Goal: Communication & Community: Answer question/provide support

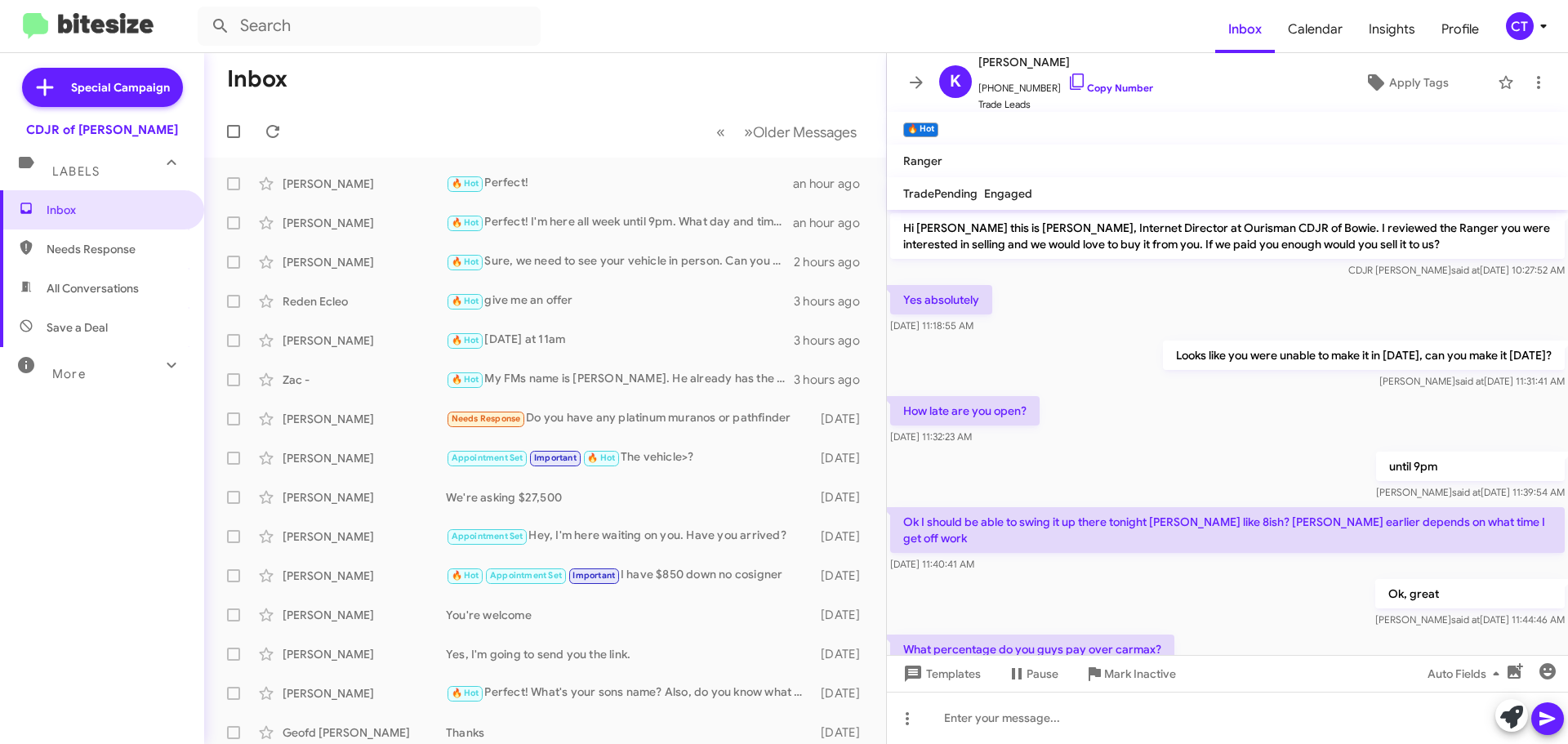
scroll to position [254, 0]
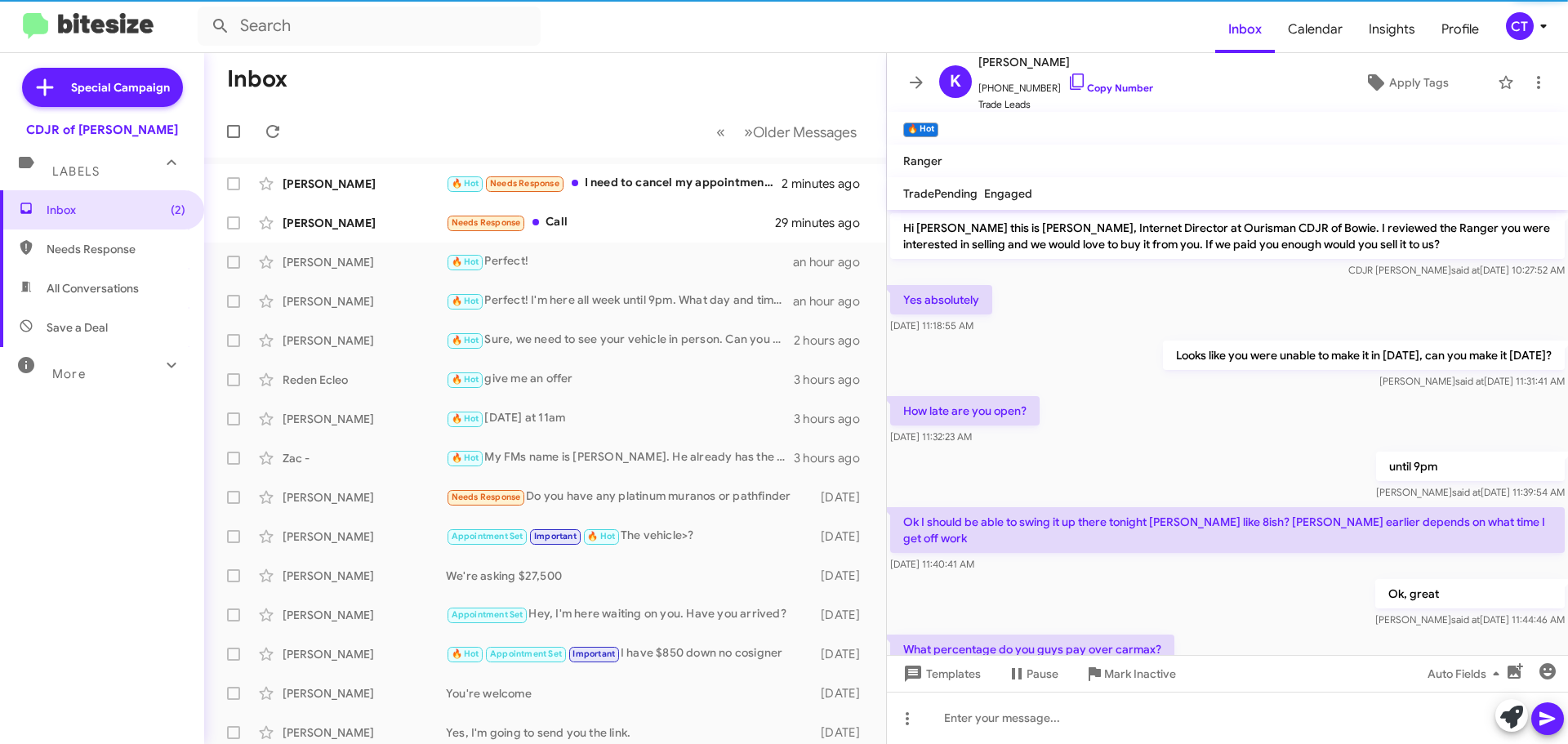
scroll to position [286, 0]
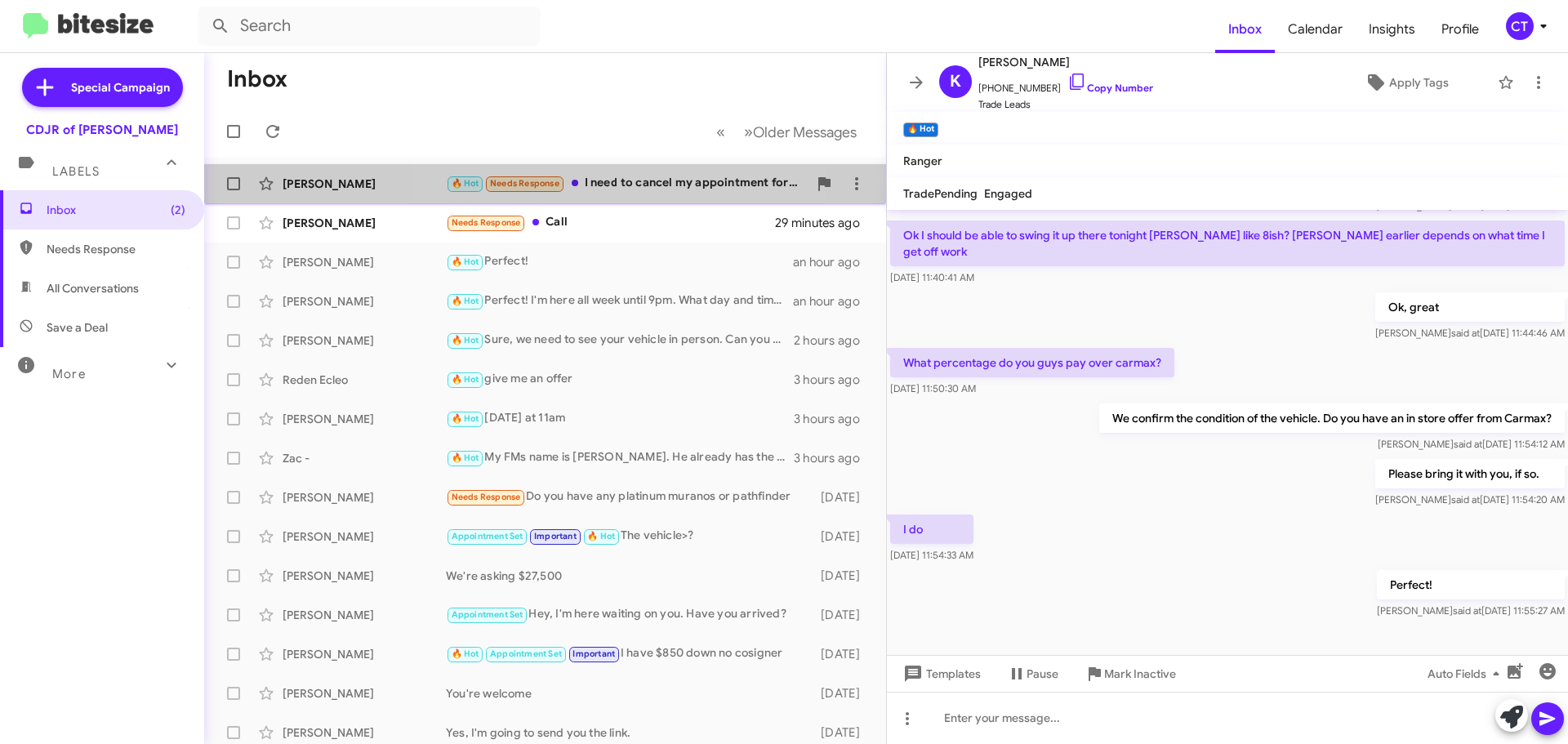
click at [637, 191] on div "🔥 Hot Needs Response I need to cancel my appointment for today" at bounding box center [626, 183] width 362 height 19
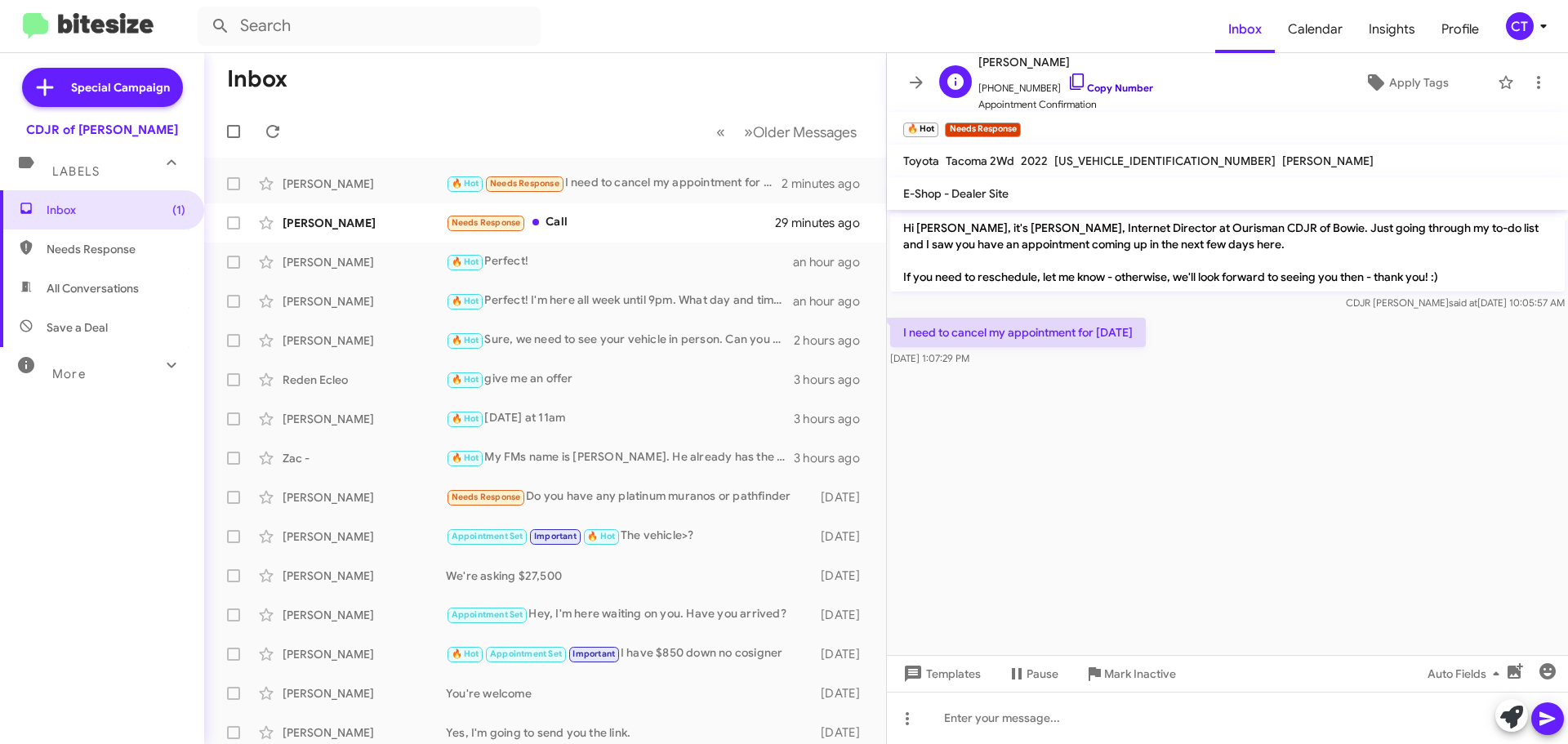
click at [1068, 79] on icon at bounding box center [1077, 81] width 20 height 20
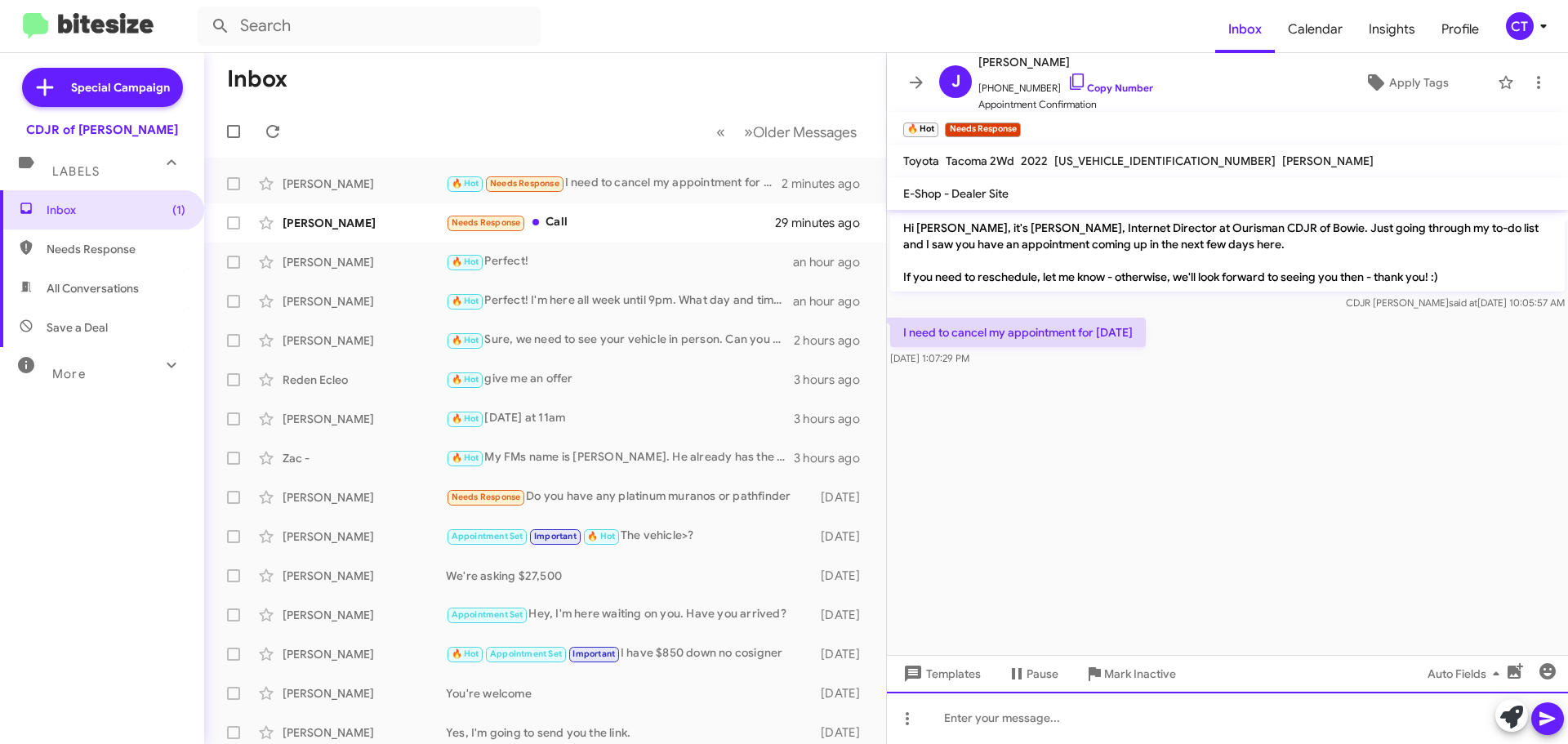
drag, startPoint x: 1105, startPoint y: 733, endPoint x: 1089, endPoint y: 730, distance: 16.3
click at [1105, 733] on div at bounding box center [1227, 718] width 681 height 52
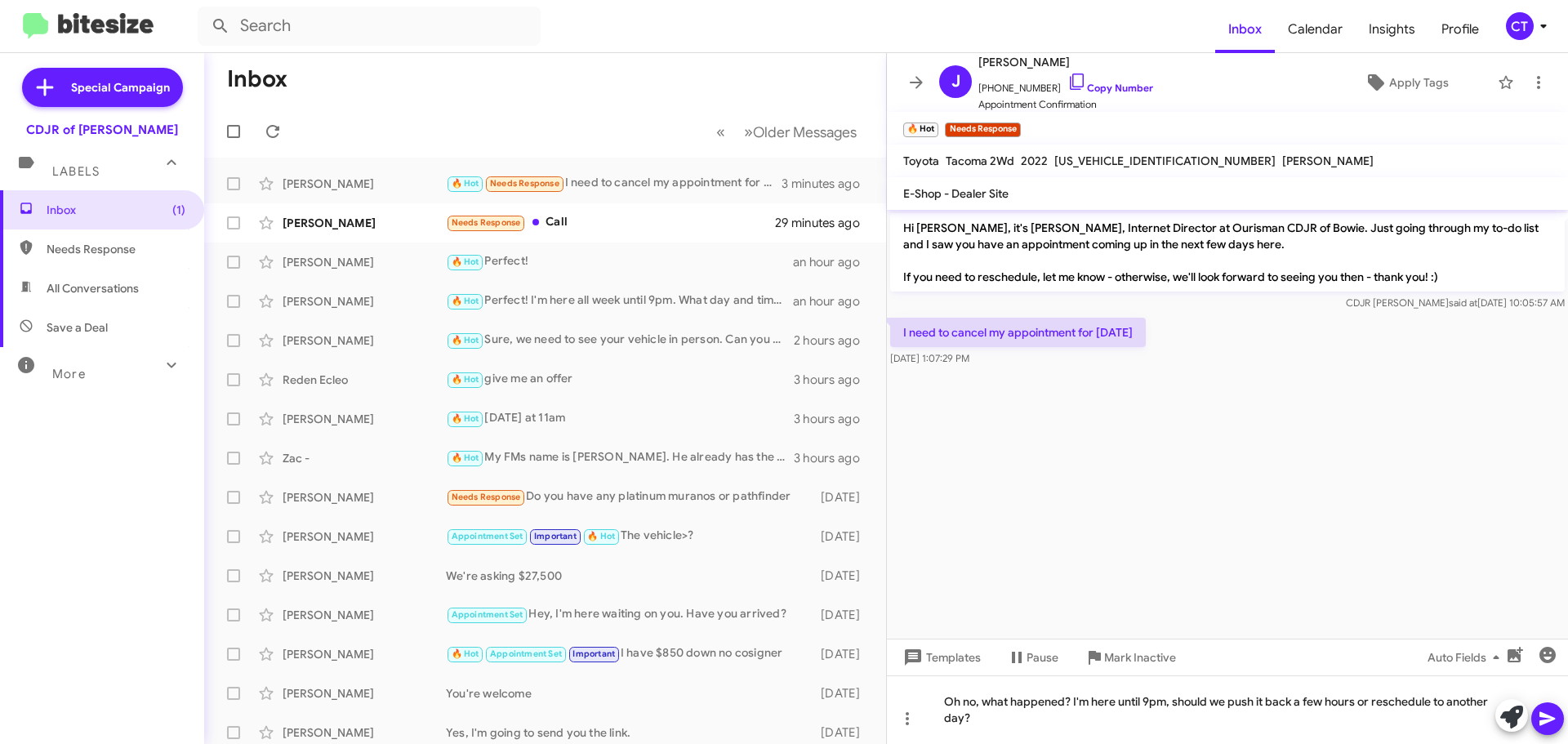
click at [1532, 723] on button at bounding box center [1548, 718] width 32 height 32
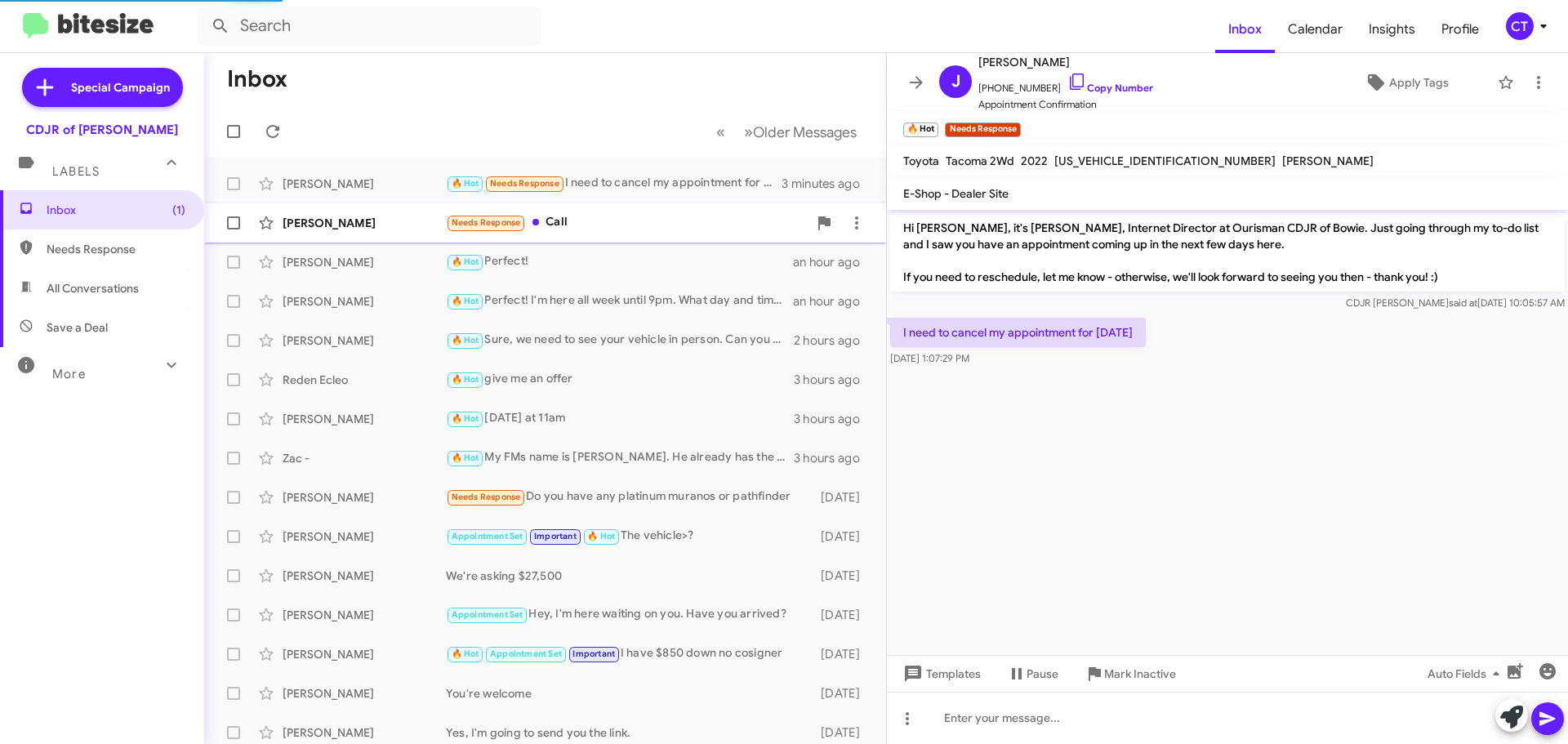
click at [630, 220] on div "Needs Response Call" at bounding box center [626, 222] width 362 height 19
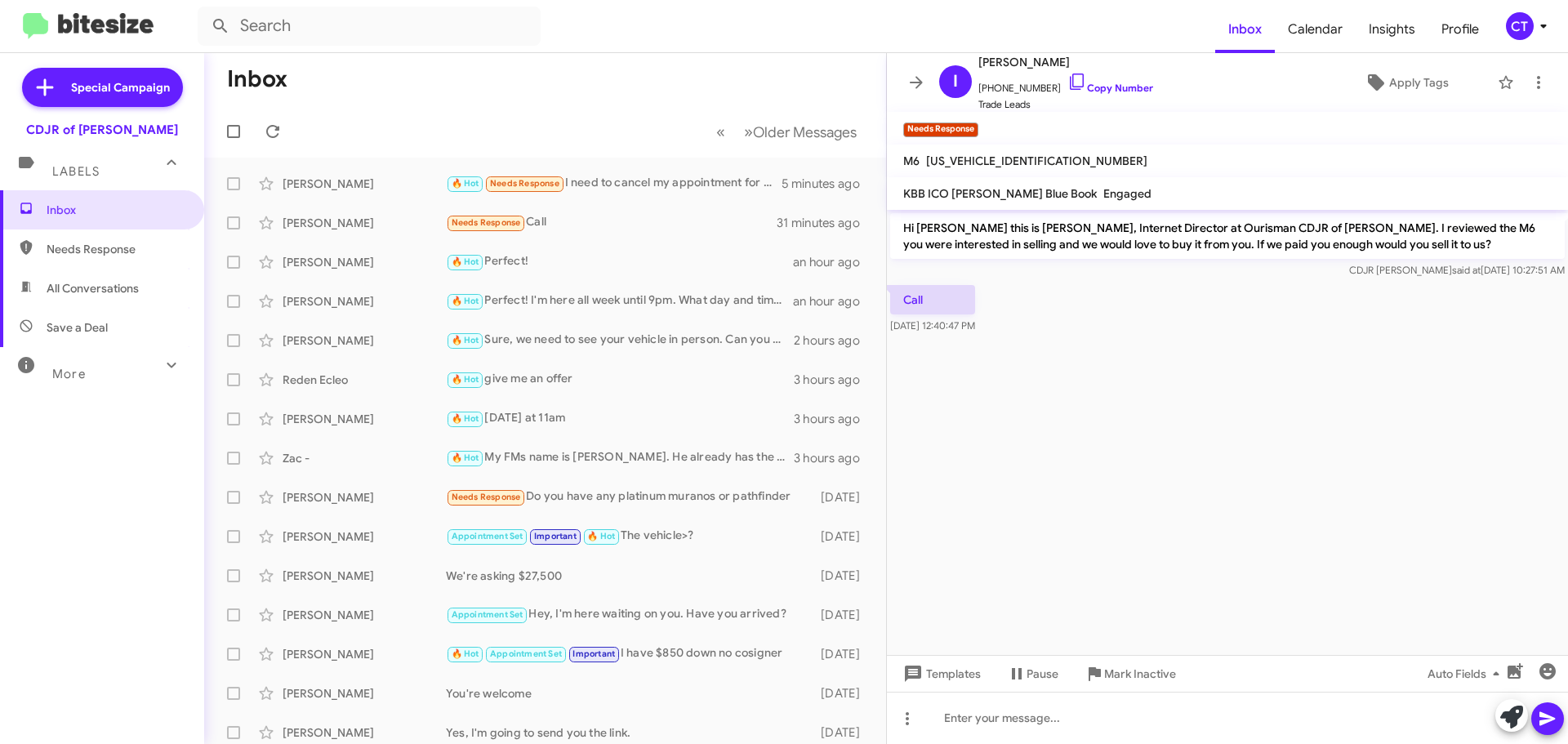
click at [1068, 81] on icon at bounding box center [1077, 81] width 20 height 20
click at [1548, 27] on icon at bounding box center [1543, 26] width 20 height 20
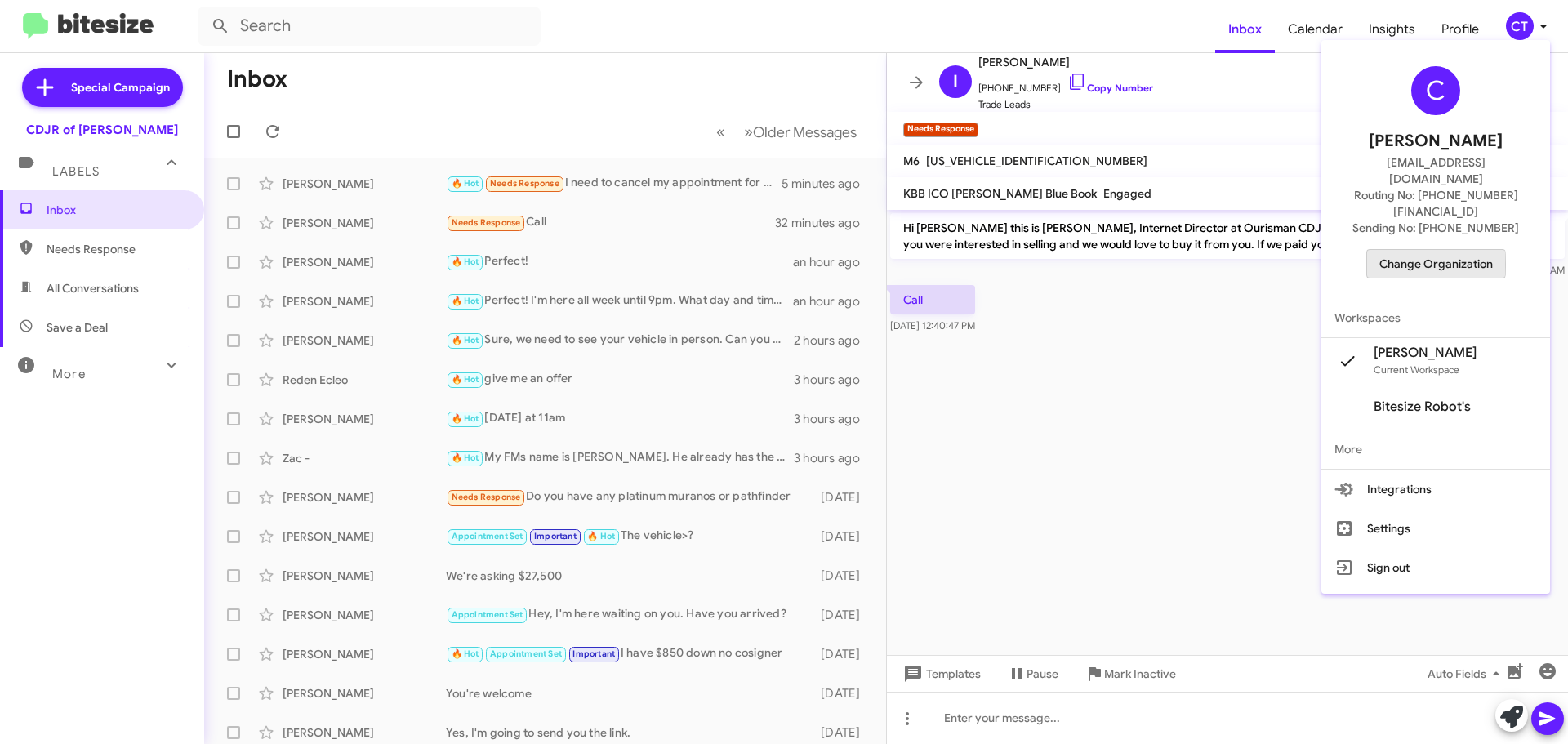
click at [1424, 250] on span "Change Organization" at bounding box center [1436, 263] width 113 height 28
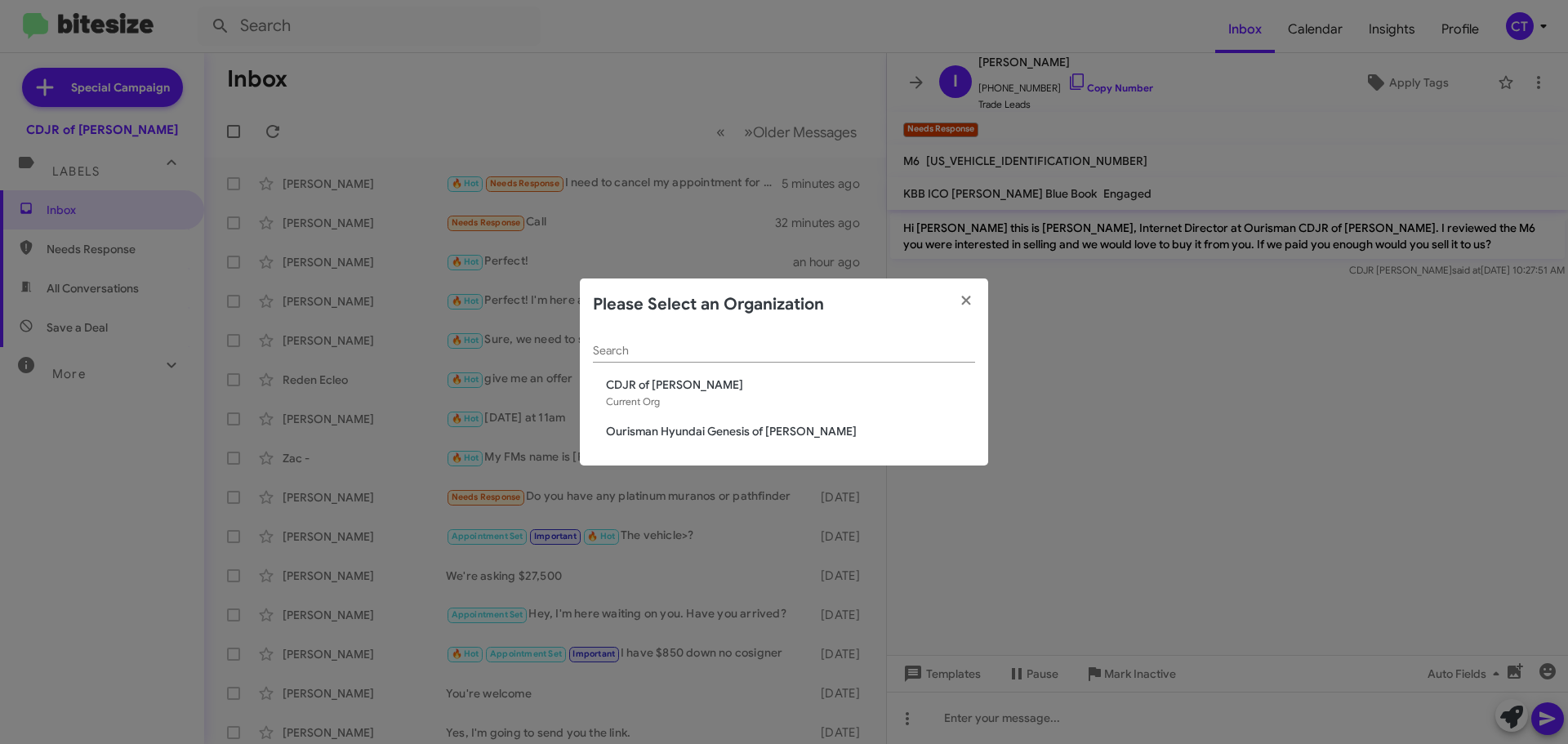
drag, startPoint x: 753, startPoint y: 430, endPoint x: 638, endPoint y: 455, distance: 117.7
click at [752, 430] on span "Ourisman Hyundai Genesis of [PERSON_NAME]" at bounding box center [790, 430] width 369 height 16
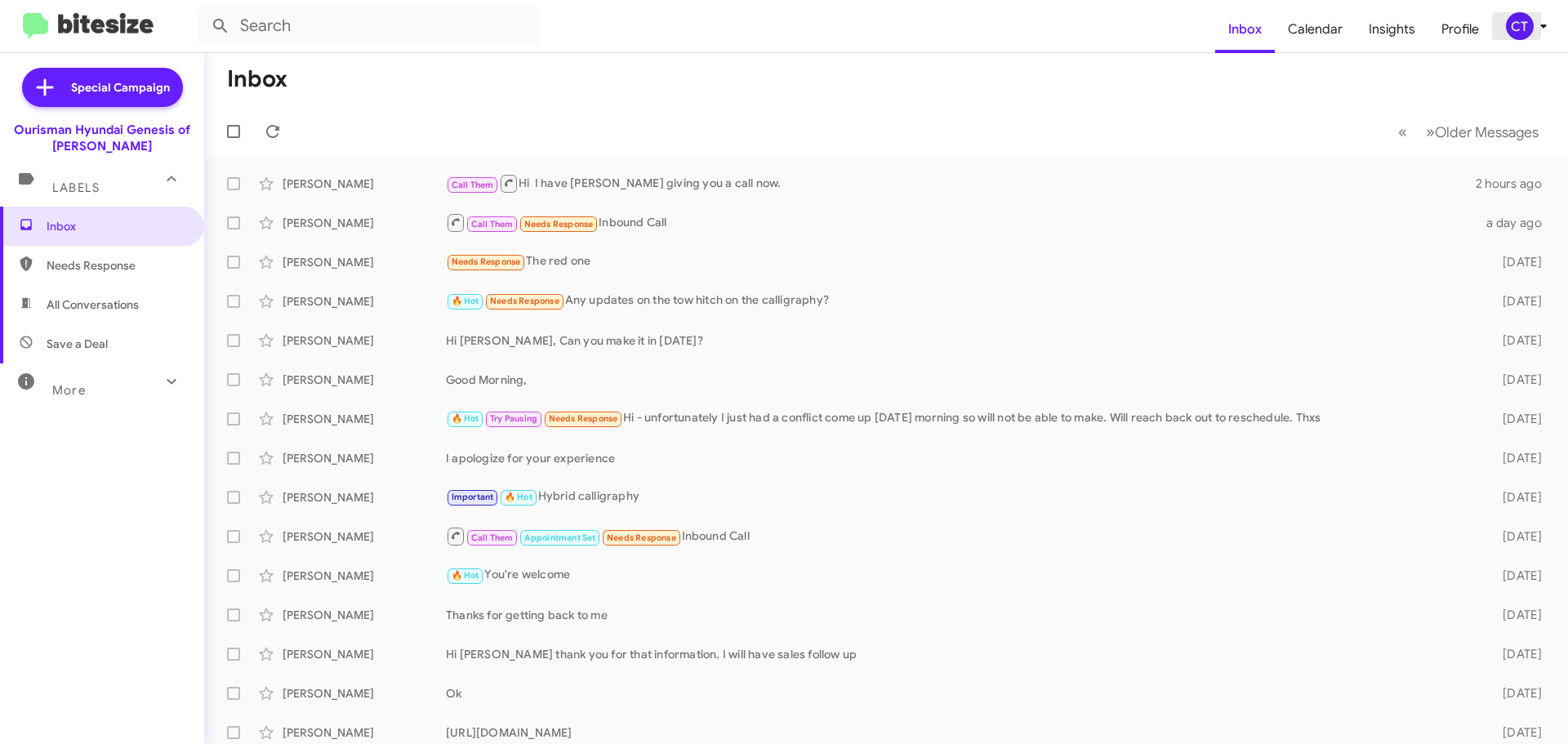
click at [1523, 33] on div "CT" at bounding box center [1519, 26] width 28 height 28
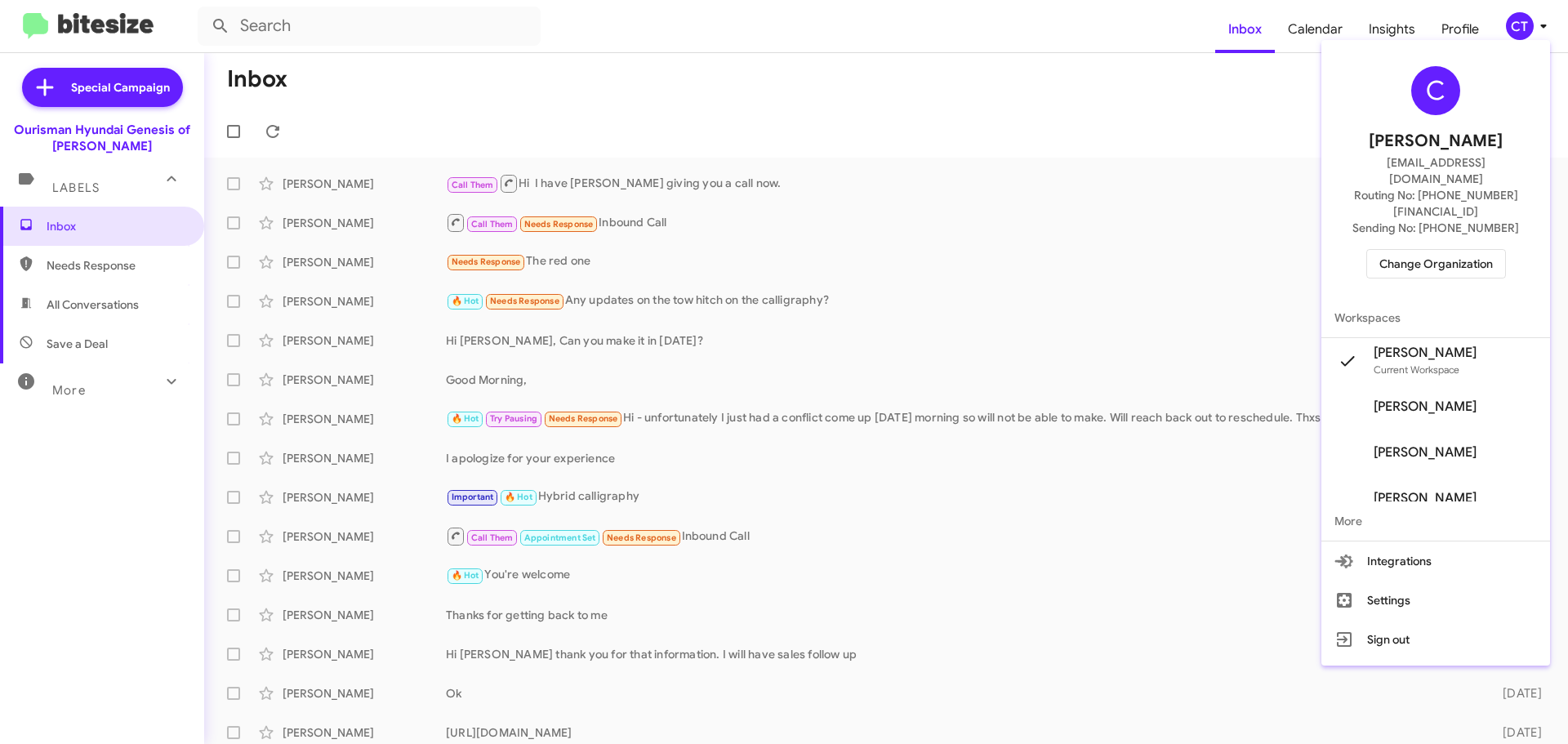
click at [1426, 250] on span "Change Organization" at bounding box center [1436, 263] width 113 height 28
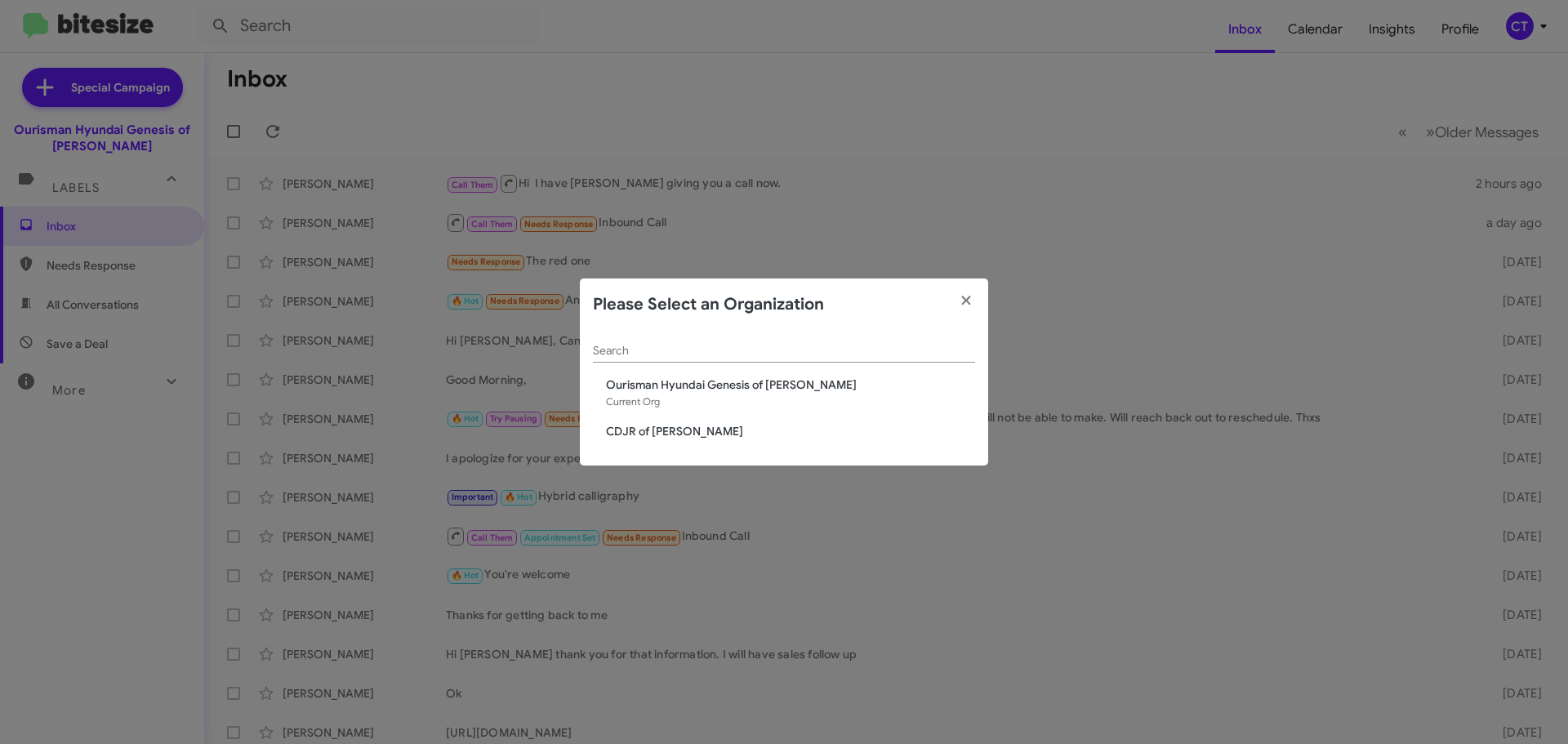
click at [692, 428] on span "CDJR of [PERSON_NAME]" at bounding box center [790, 430] width 369 height 16
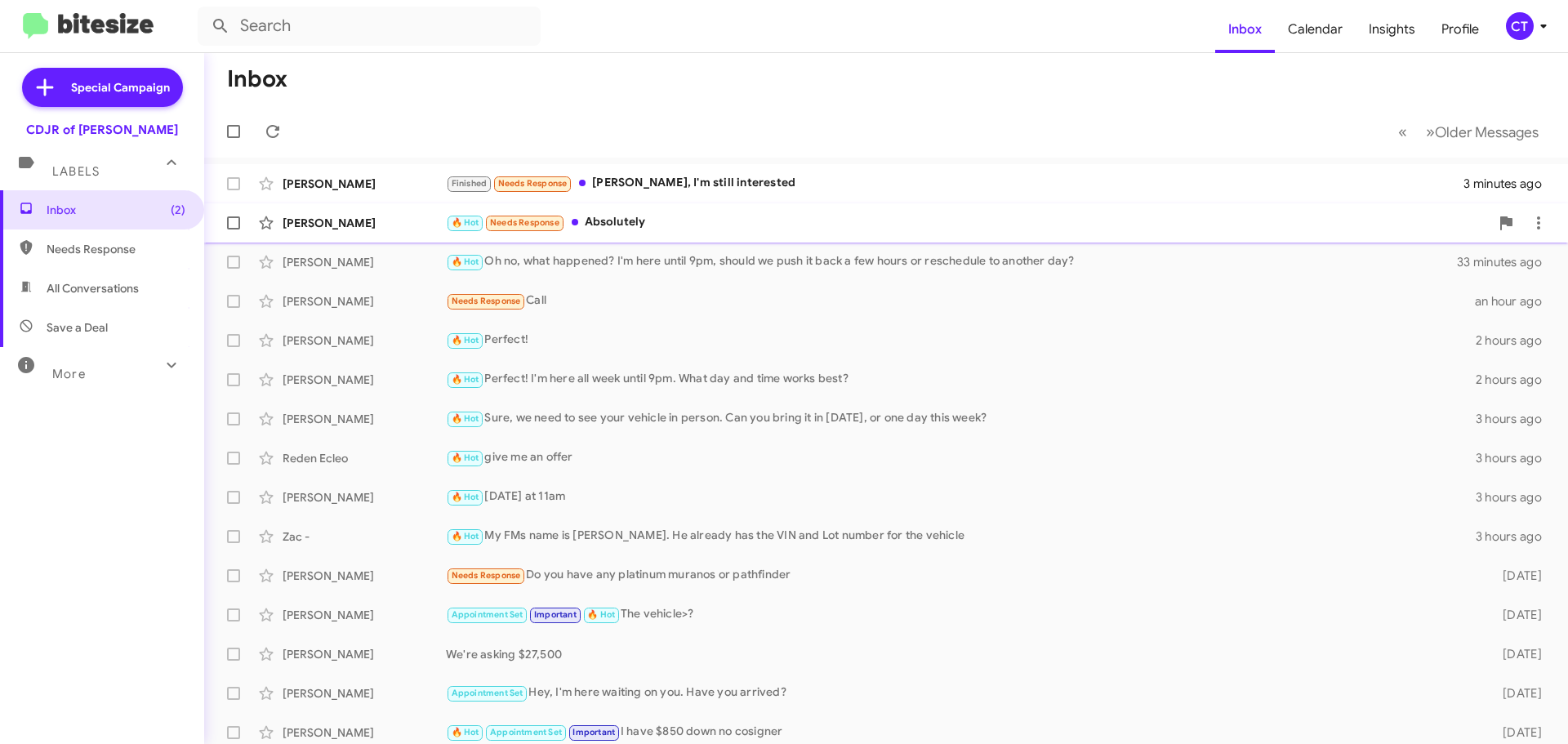
click at [677, 223] on div "🔥 Hot Needs Response Absolutely" at bounding box center [967, 222] width 1044 height 19
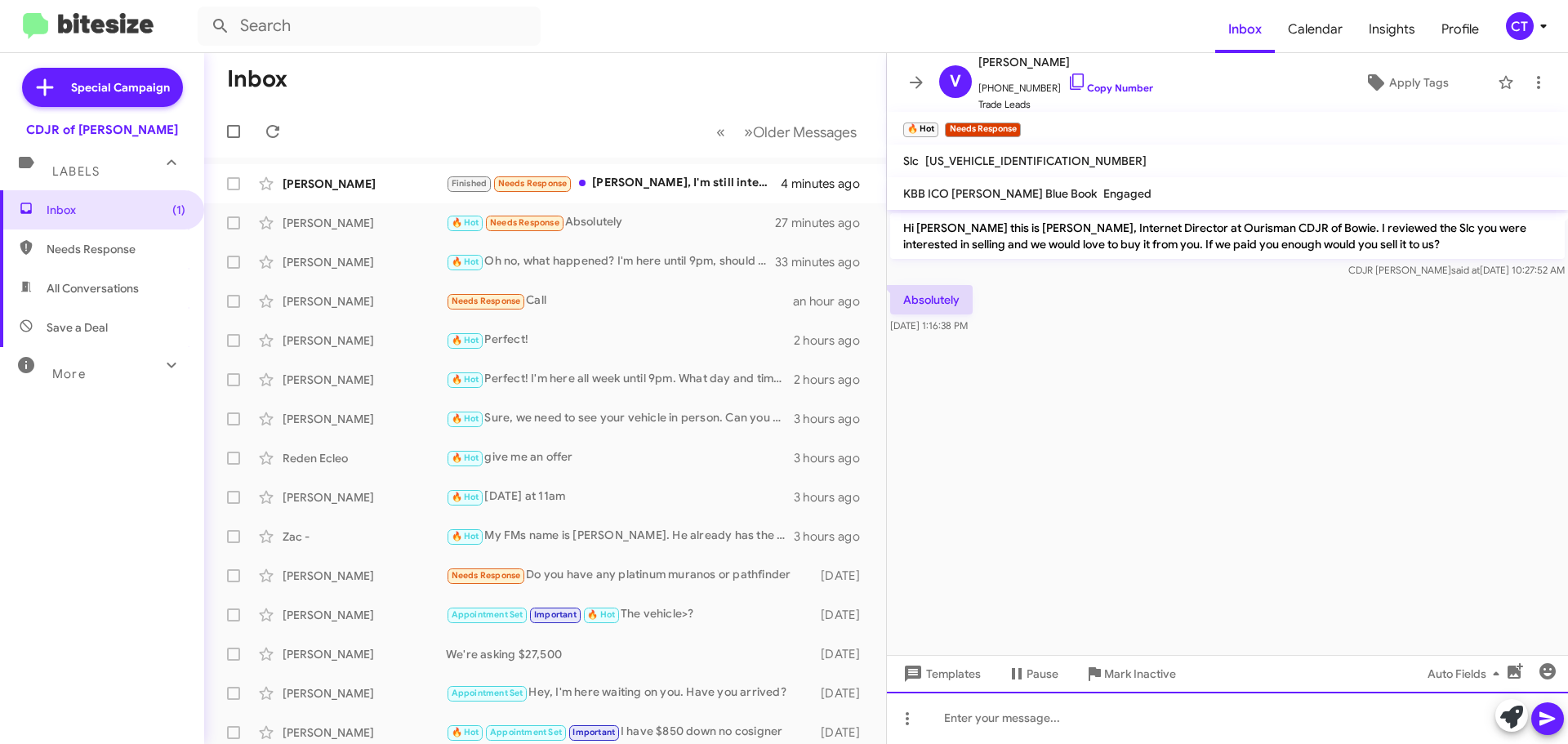
click at [1004, 725] on div at bounding box center [1227, 718] width 681 height 52
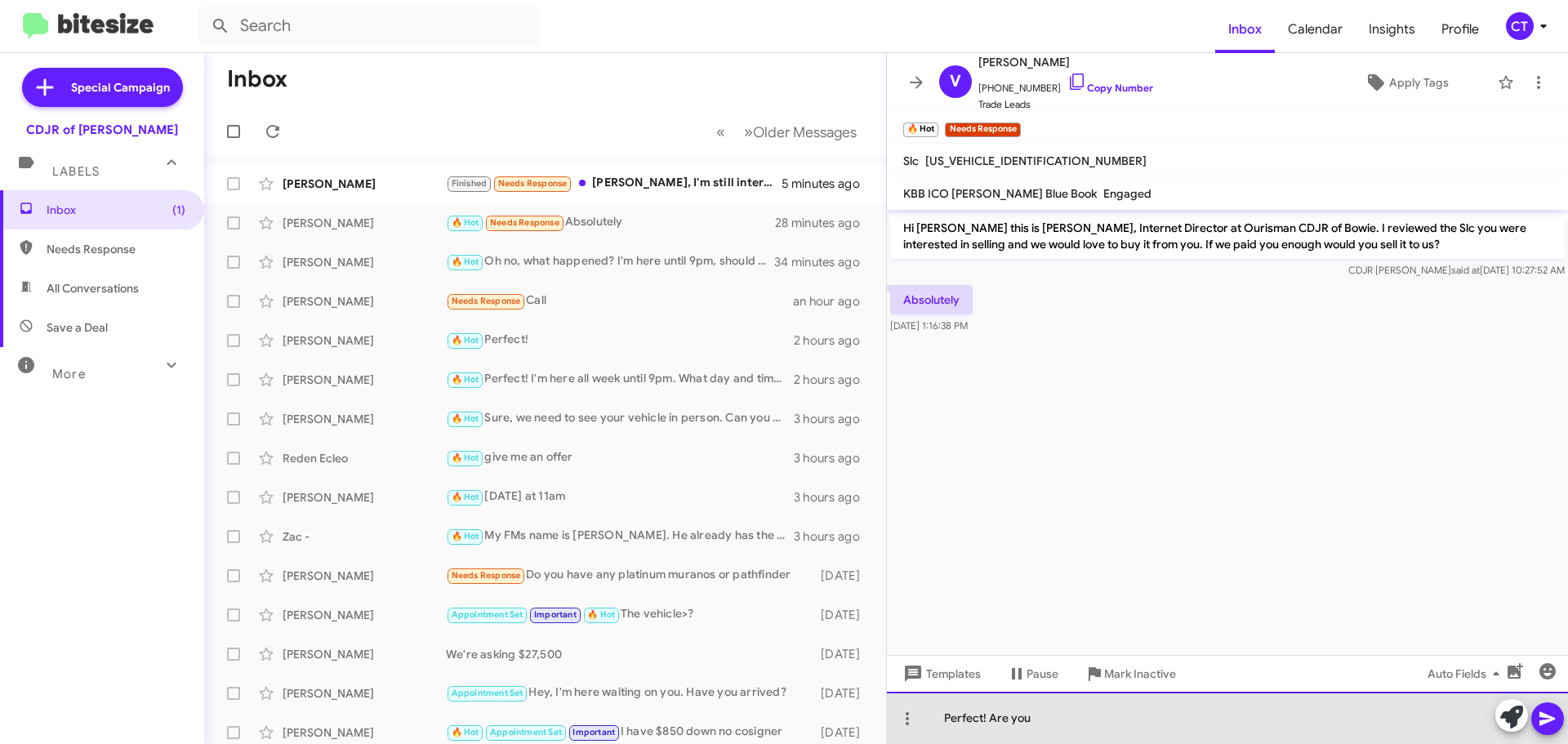
click at [1037, 717] on div "Perfect! Are you" at bounding box center [1227, 718] width 681 height 52
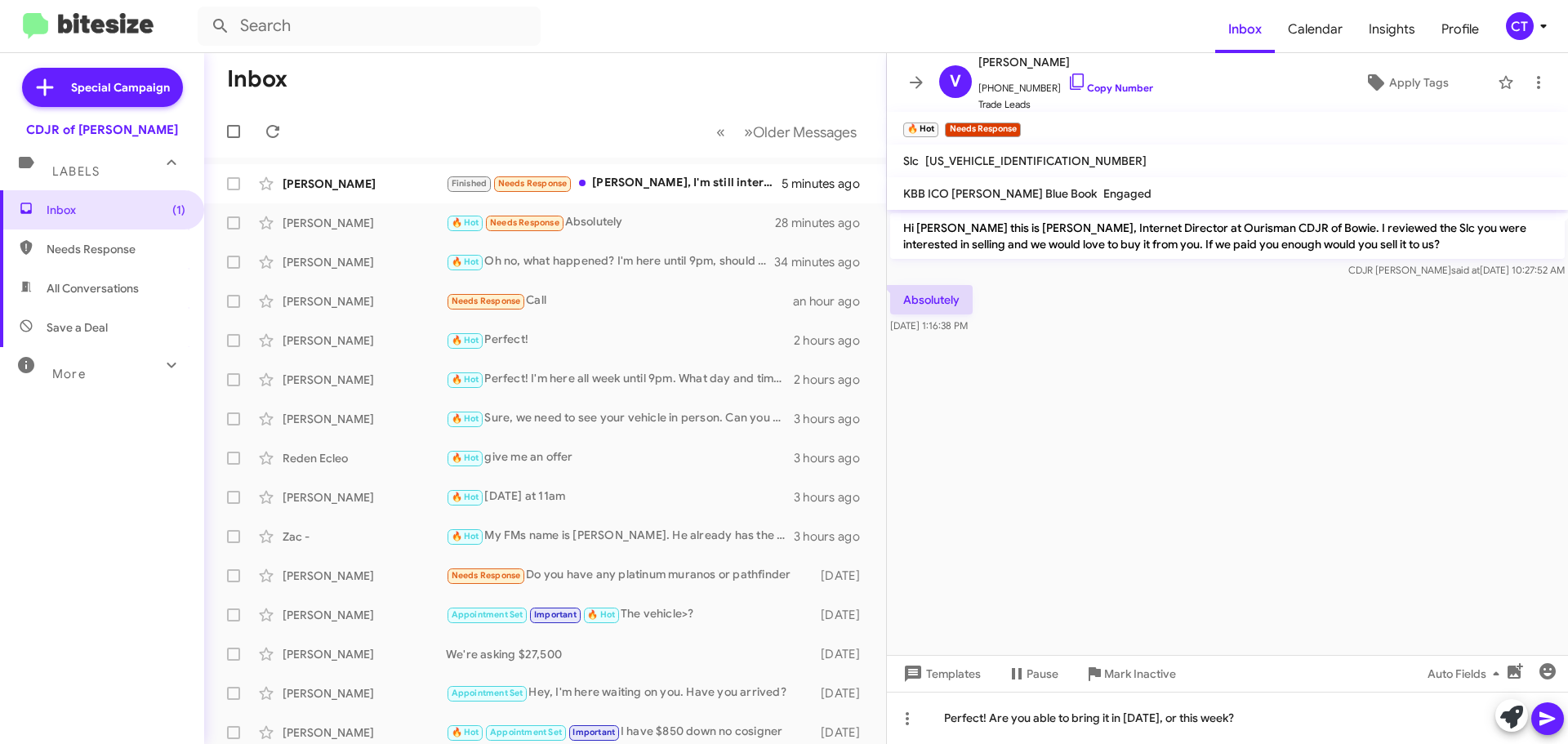
click at [1557, 718] on icon at bounding box center [1548, 718] width 20 height 20
click at [656, 182] on div "Finished Needs Response Ciara, I'm still interested" at bounding box center [626, 183] width 362 height 19
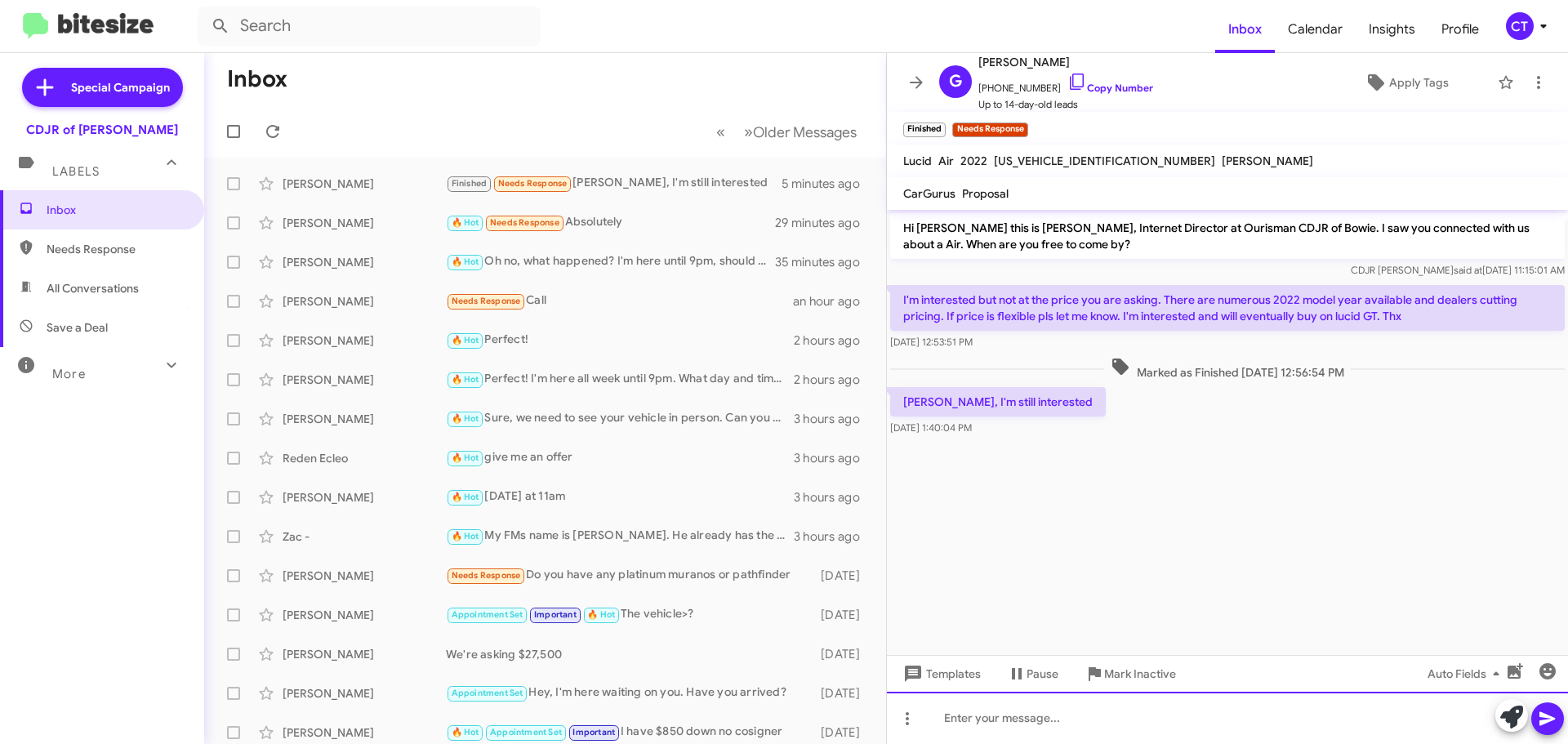
drag, startPoint x: 987, startPoint y: 733, endPoint x: 969, endPoint y: 736, distance: 18.2
click at [983, 738] on div at bounding box center [1227, 718] width 681 height 52
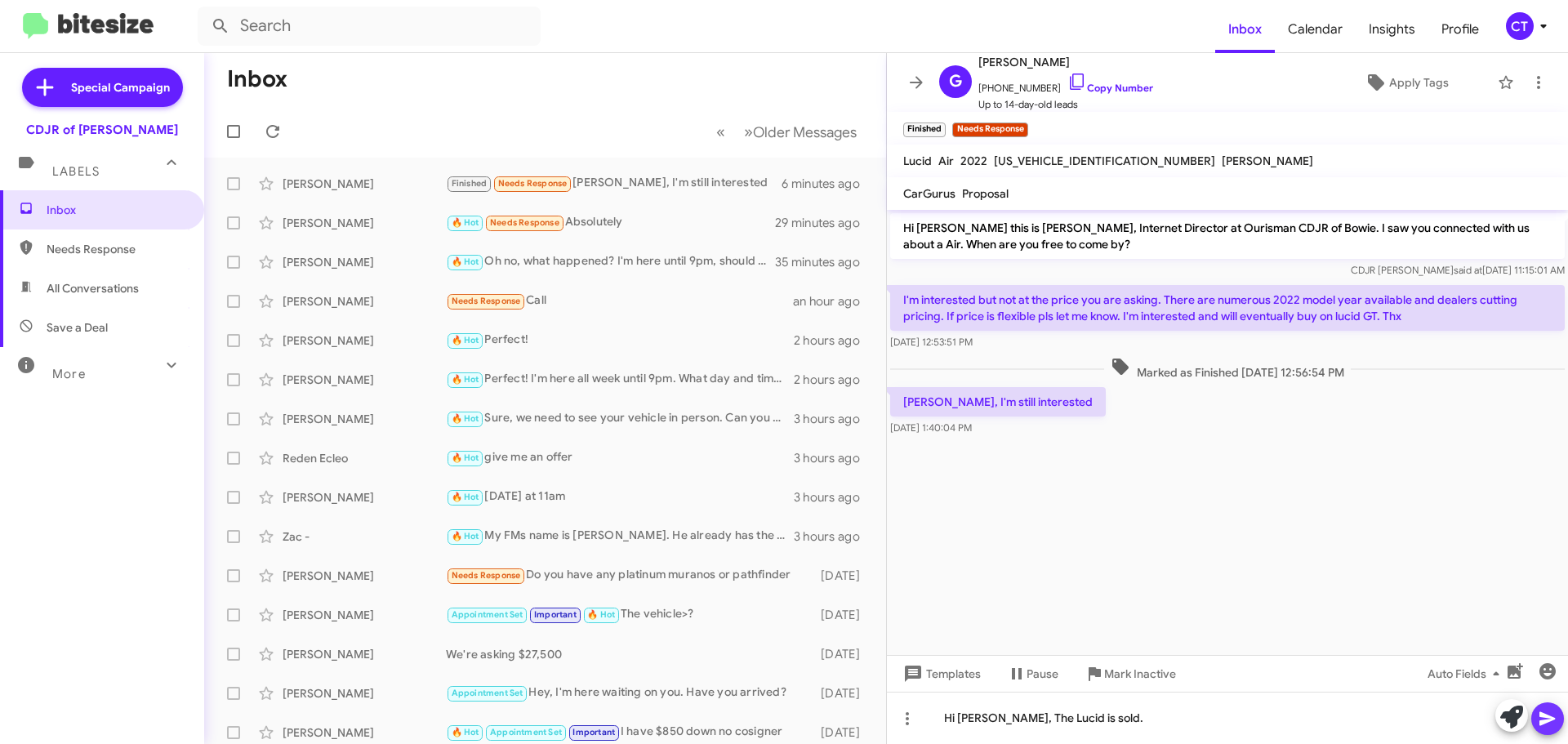
click at [1548, 716] on icon at bounding box center [1548, 719] width 15 height 14
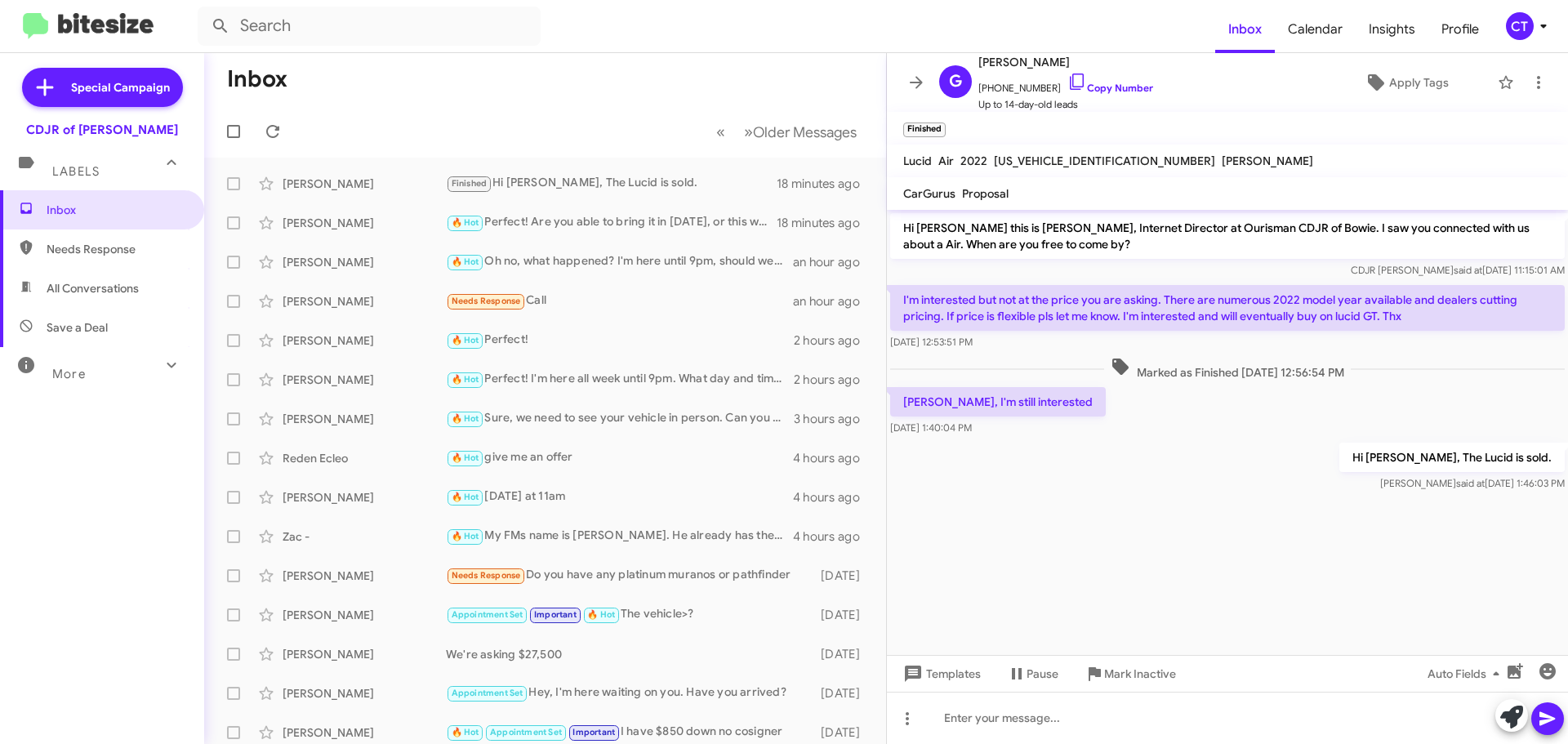
click at [1527, 25] on div "CT" at bounding box center [1519, 26] width 28 height 28
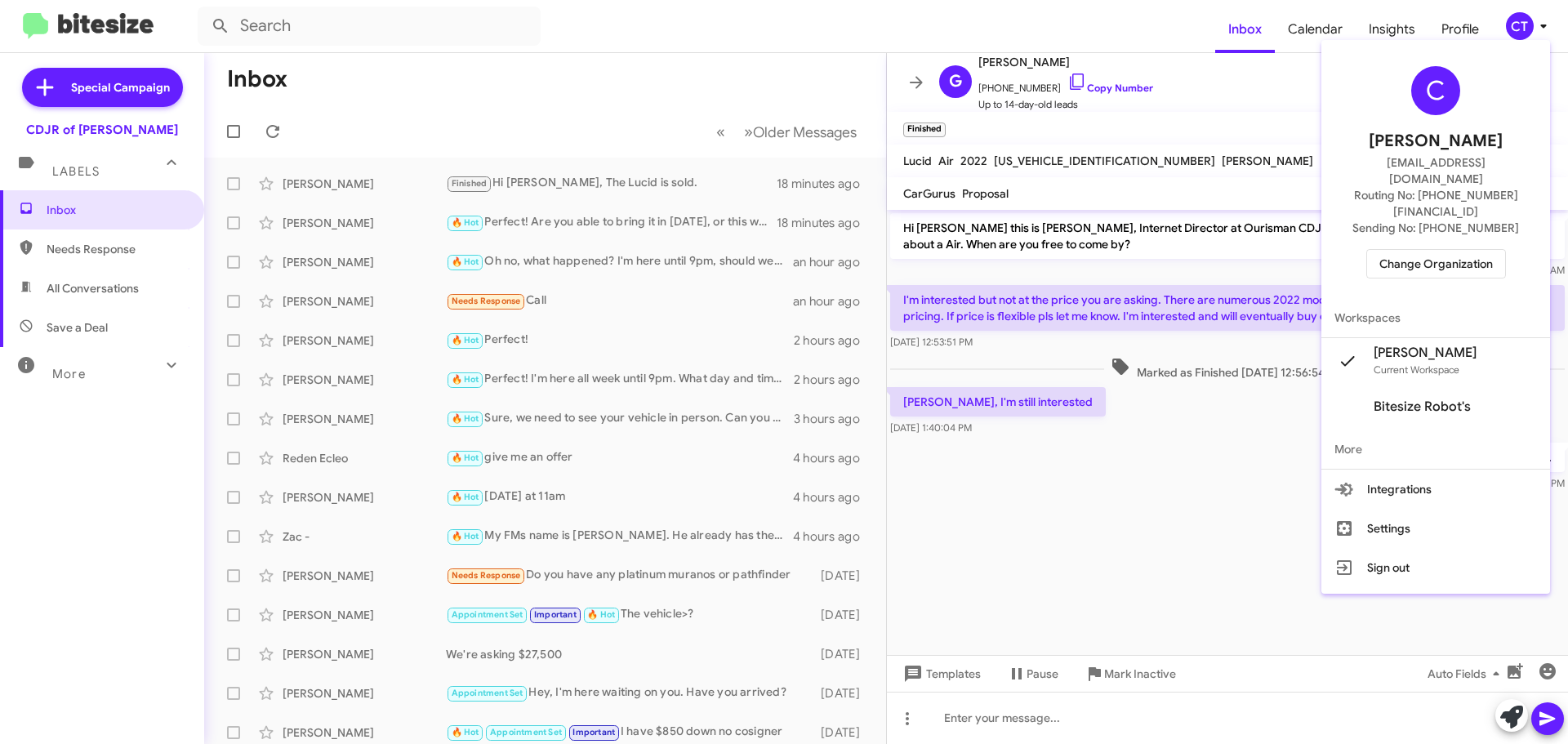
click at [1450, 250] on span "Change Organization" at bounding box center [1436, 263] width 113 height 28
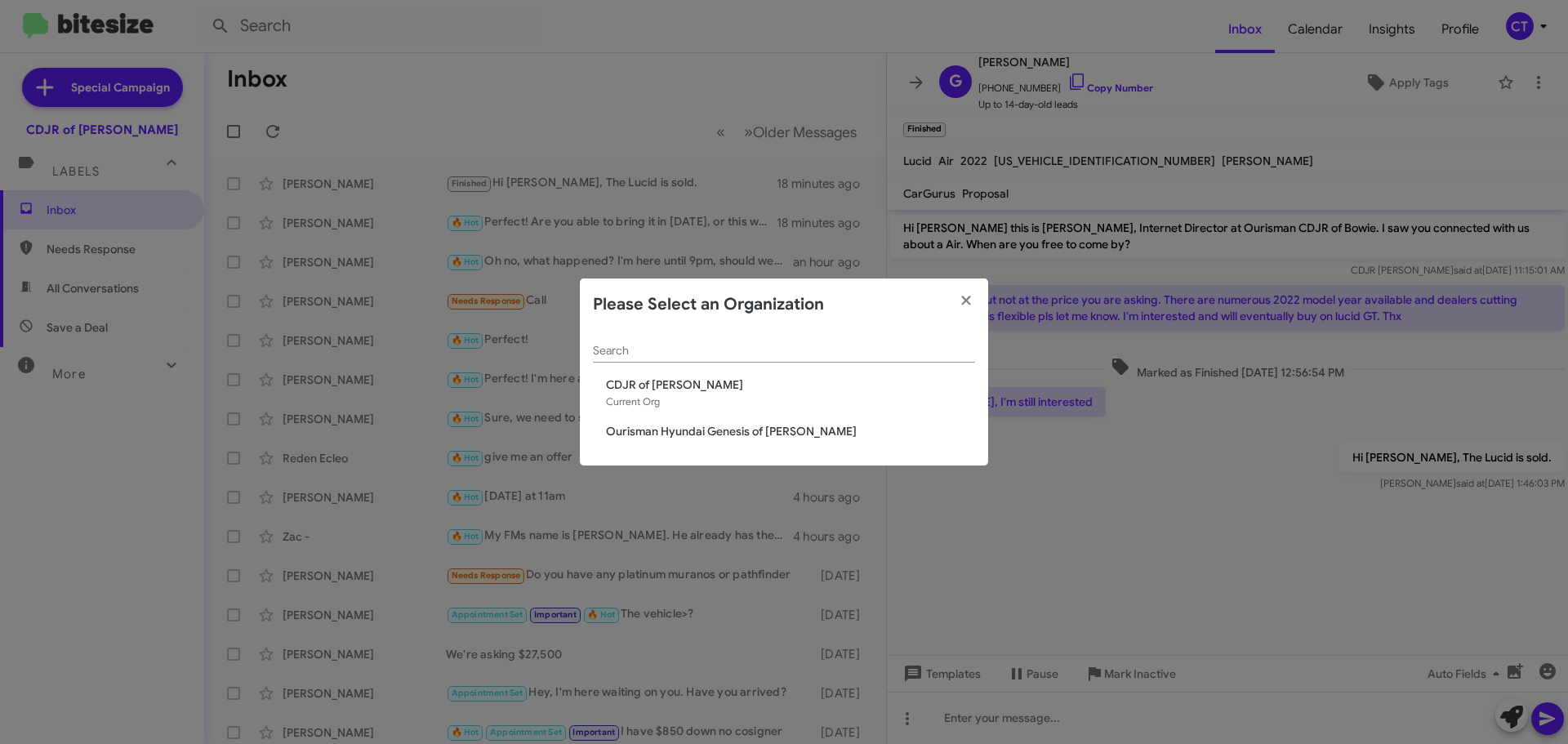
click at [752, 435] on span "Ourisman Hyundai Genesis of [PERSON_NAME]" at bounding box center [790, 430] width 369 height 16
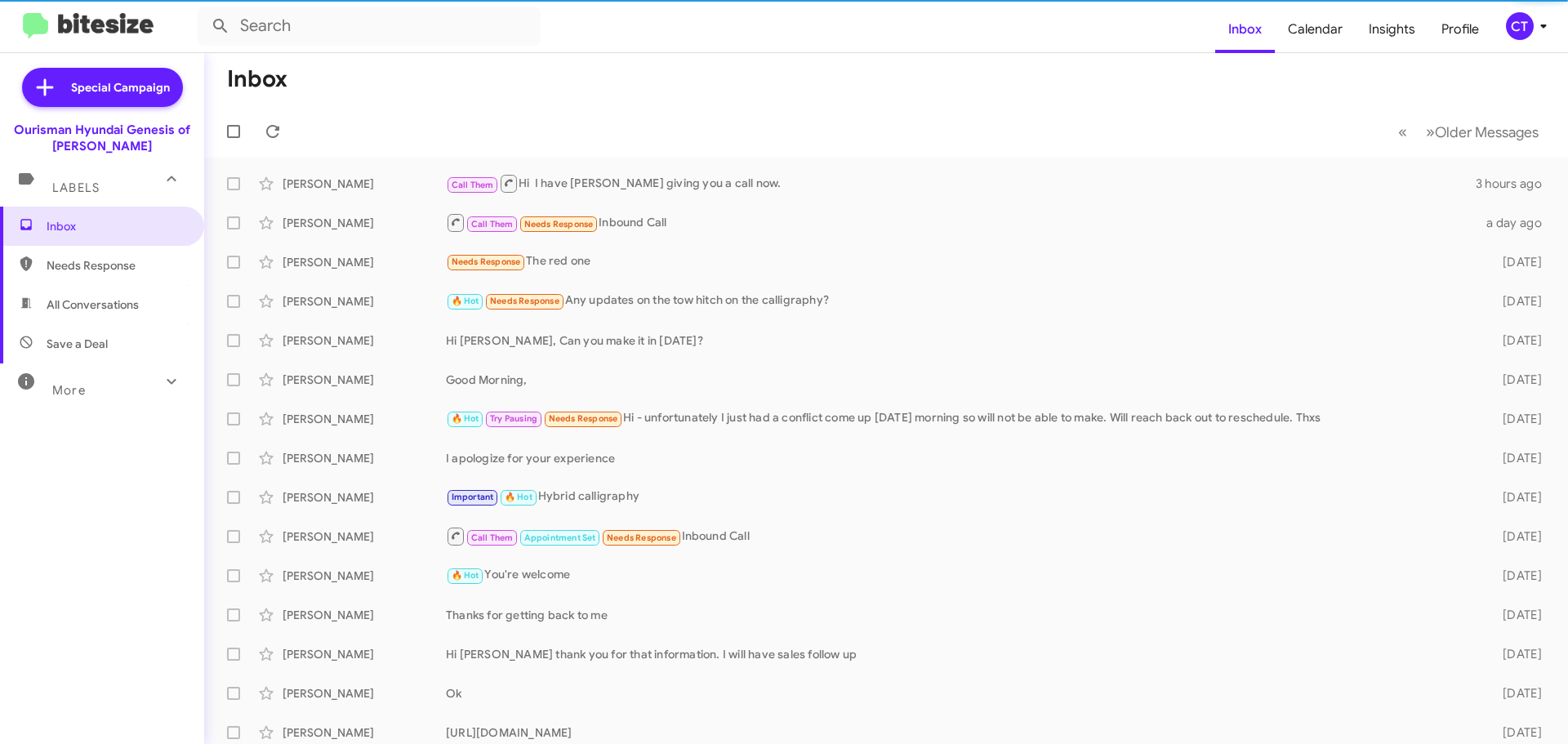
click at [1539, 26] on icon at bounding box center [1543, 26] width 20 height 20
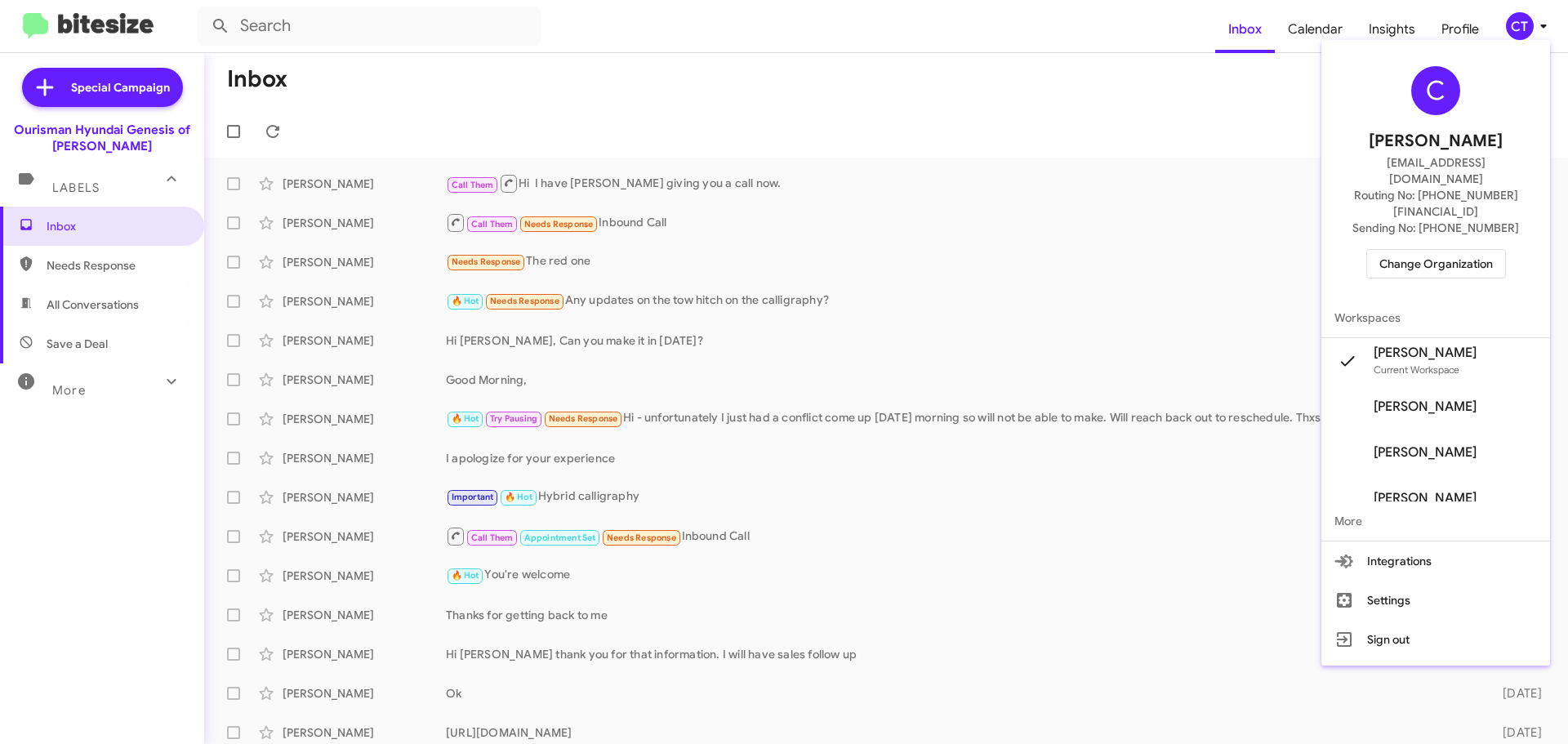
click at [1433, 250] on span "Change Organization" at bounding box center [1436, 263] width 113 height 28
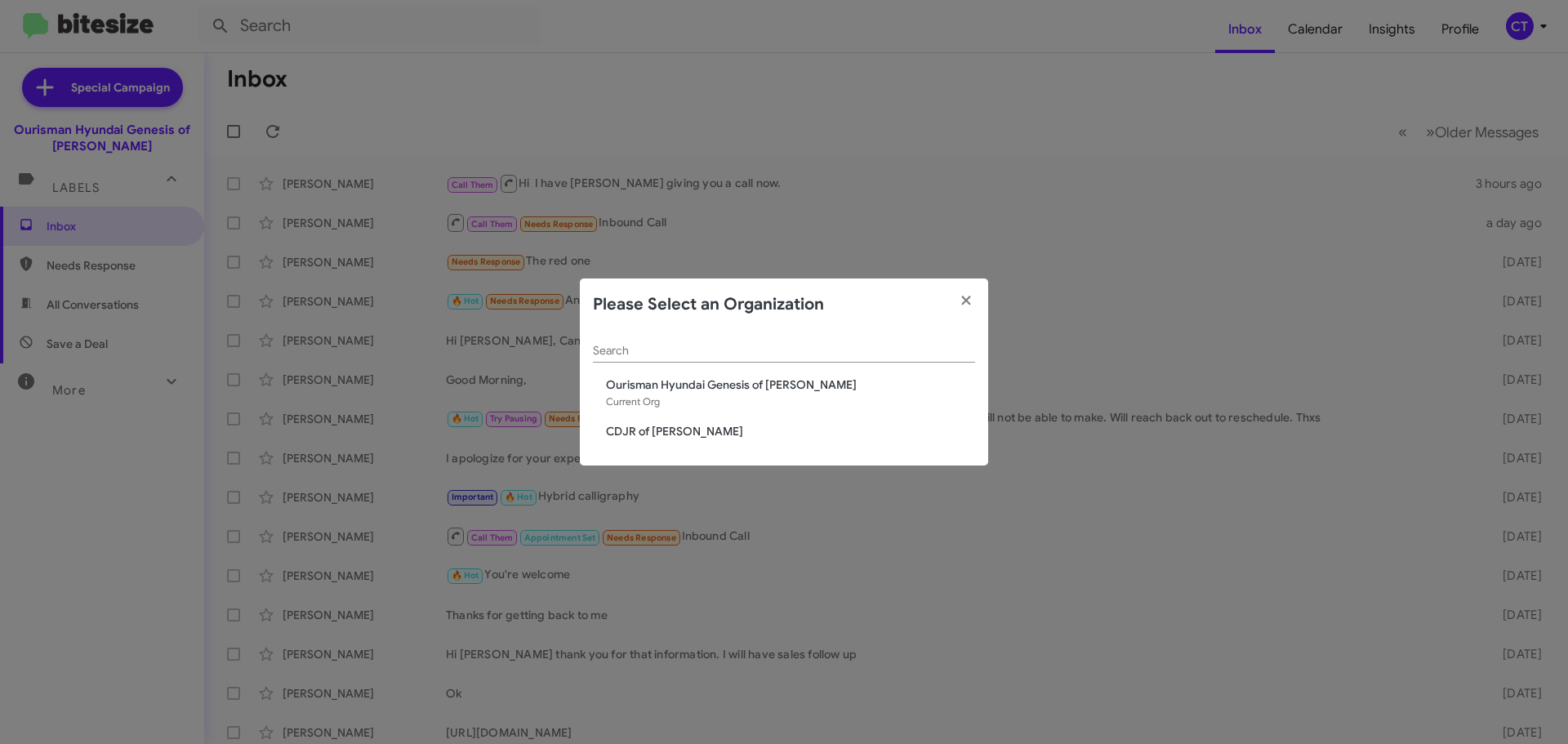
click at [637, 436] on span "CDJR of [PERSON_NAME]" at bounding box center [790, 430] width 369 height 16
